Goal: Transaction & Acquisition: Purchase product/service

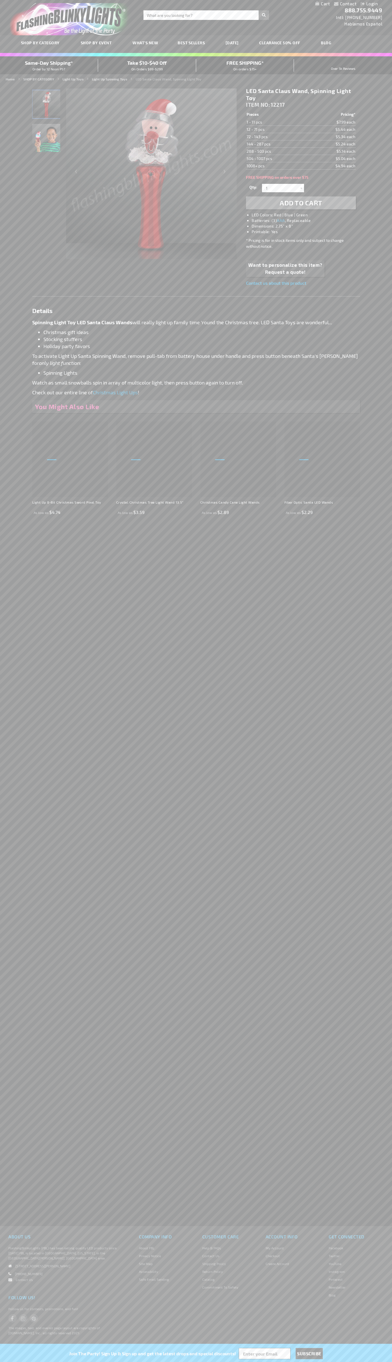
click at [307, 215] on li "LED Colors: Red | Blue | Green" at bounding box center [307, 215] width 110 height 6
click at [301, 203] on span "Add to Cart" at bounding box center [301, 203] width 43 height 8
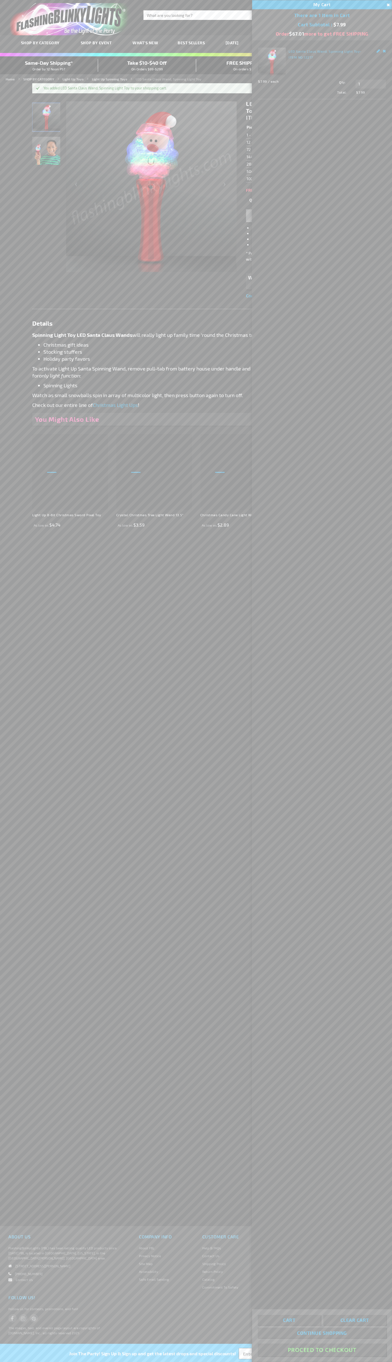
click at [322, 1350] on button "Proceed To Checkout" at bounding box center [322, 1349] width 128 height 13
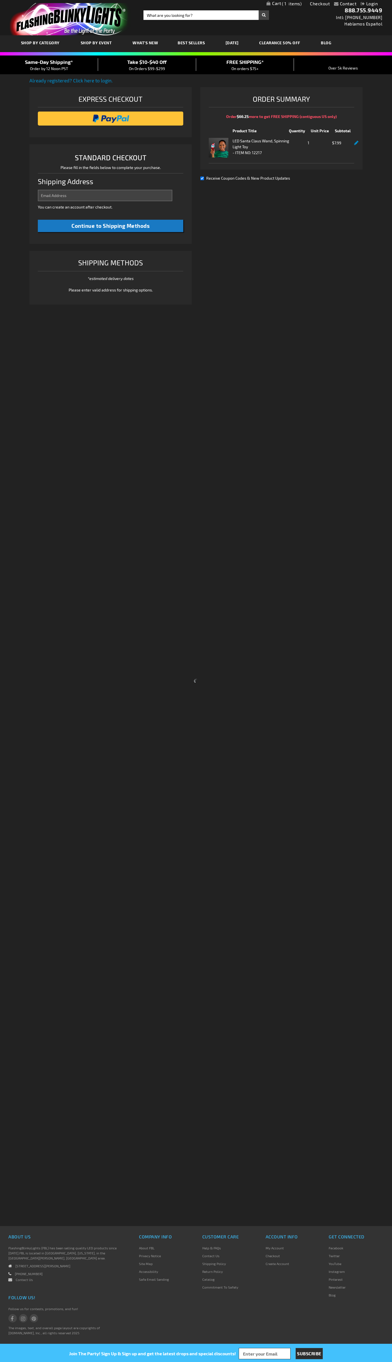
select select "US"
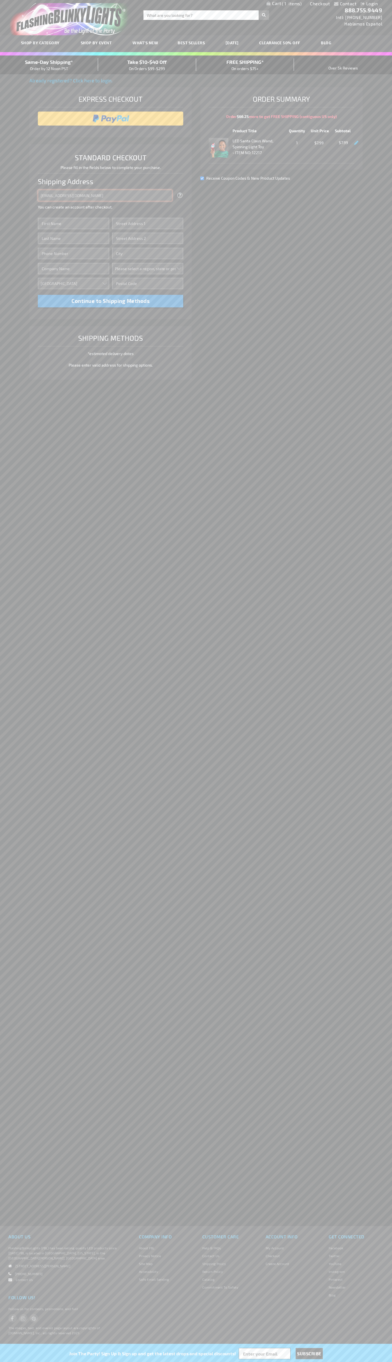
type input "johnsmith005@storebotmail.joonix.net"
type input "John"
type input "401 North Tryon Street"
type input "First floor"
type input "charlotte"
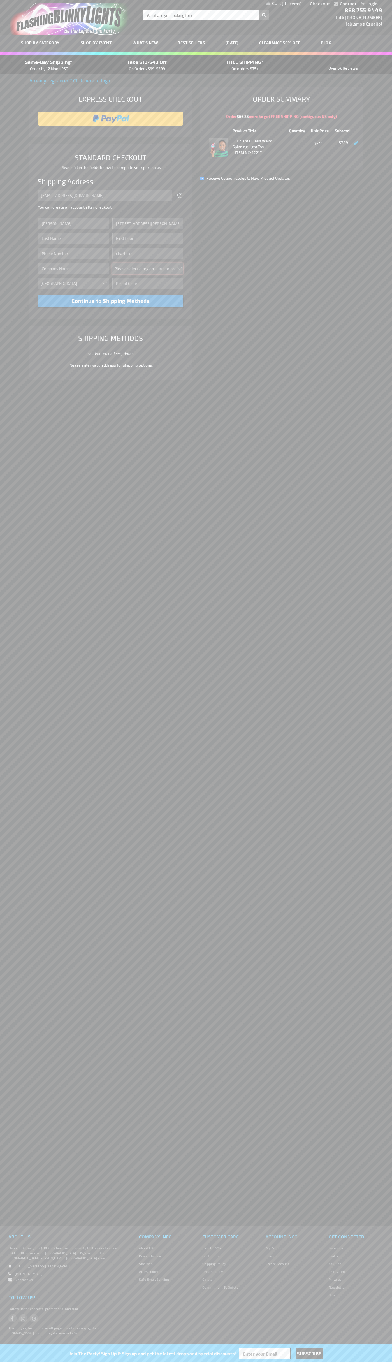
select select "44"
type input "28202"
type input "Smith"
type input "6502530000"
type input "John Smith"
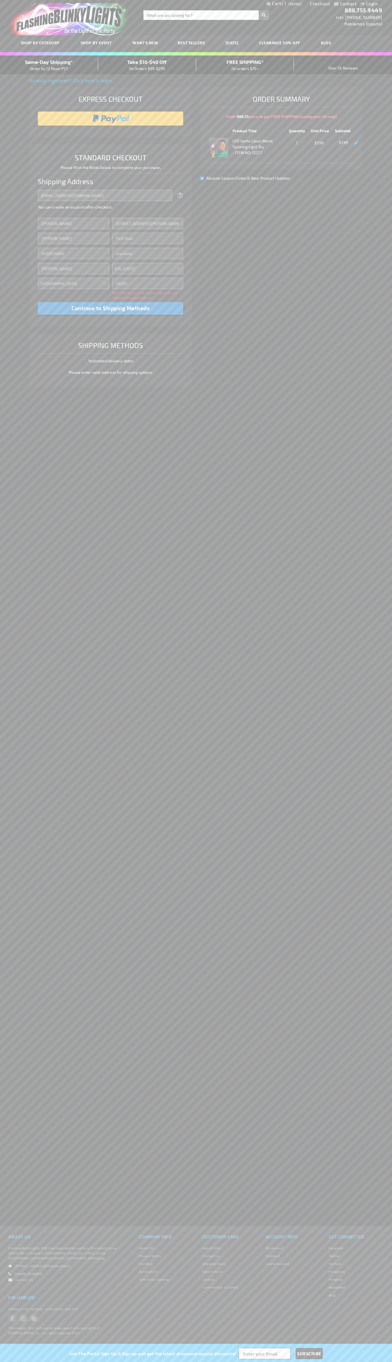
click at [49, 65] on div "Same-Day Shipping* Order by 12 Noon PST" at bounding box center [49, 64] width 98 height 13
click at [111, 119] on input "image" at bounding box center [111, 118] width 140 height 11
